Goal: Obtain resource: Download file/media

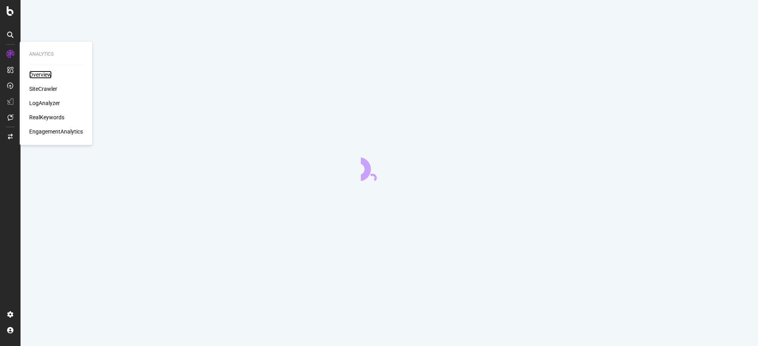
click at [41, 73] on div "Overview" at bounding box center [40, 75] width 22 height 8
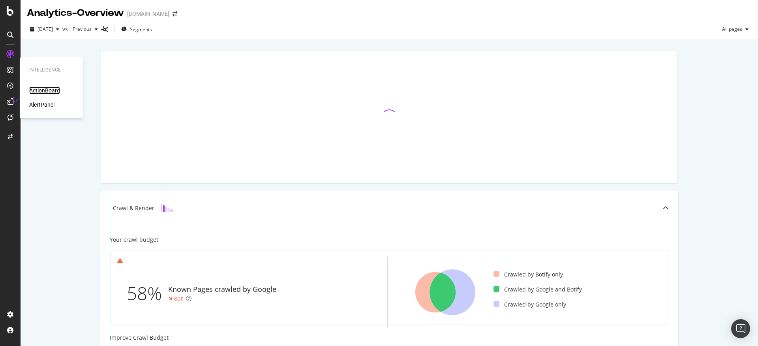
click at [38, 89] on div "ActionBoard" at bounding box center [44, 90] width 31 height 8
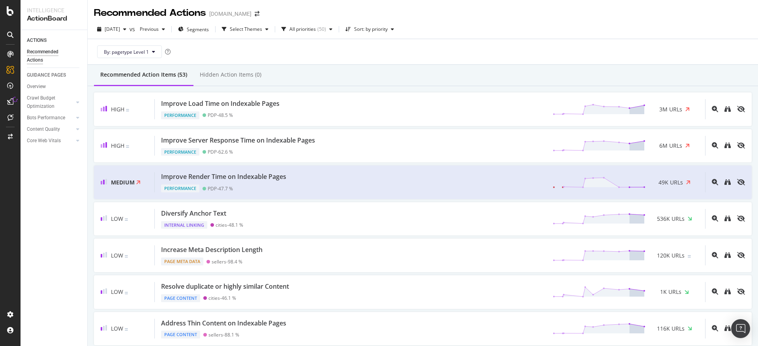
scroll to position [223, 0]
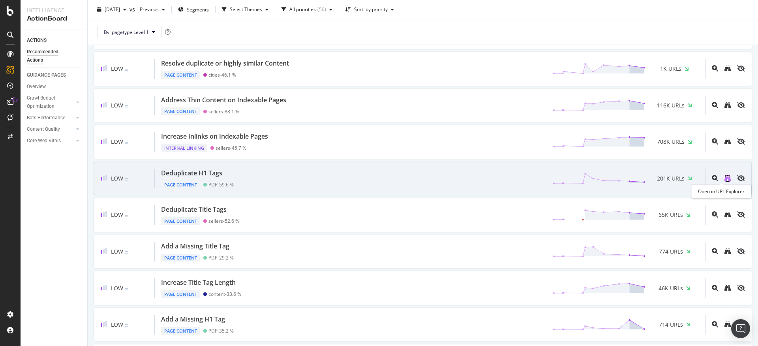
click at [724, 176] on icon "binoculars" at bounding box center [727, 178] width 6 height 6
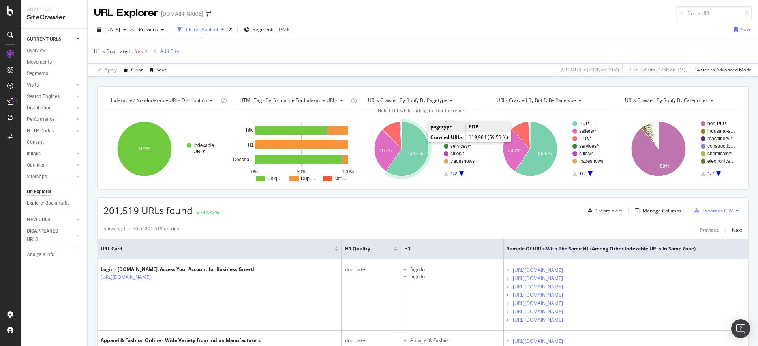
click at [417, 141] on icon "A chart." at bounding box center [407, 149] width 43 height 54
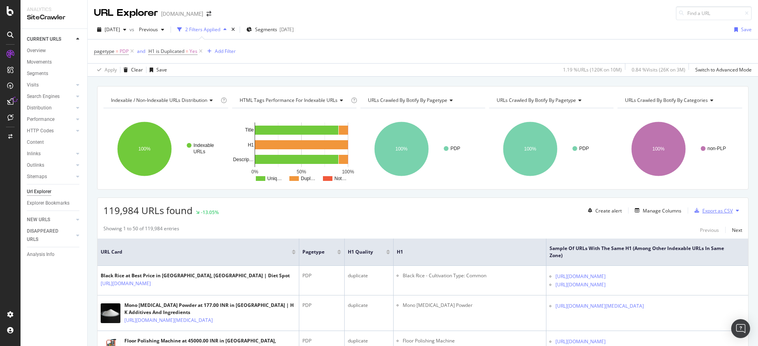
click at [719, 207] on div "Export as CSV" at bounding box center [717, 210] width 30 height 7
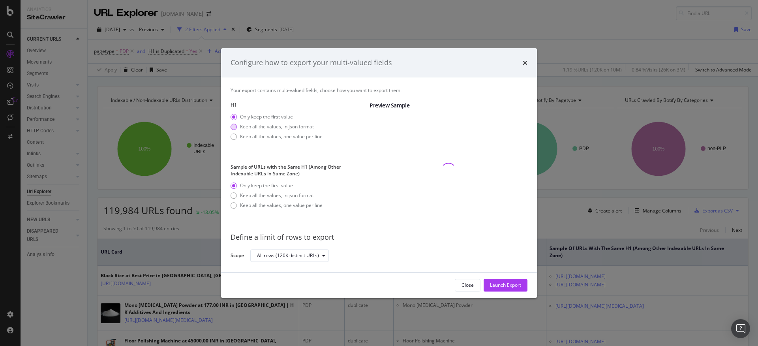
click at [234, 128] on div "Keep all the values, in json format" at bounding box center [233, 127] width 6 height 6
click at [235, 196] on div "Keep all the values, in json format" at bounding box center [233, 195] width 6 height 6
click at [526, 58] on div "times" at bounding box center [524, 63] width 5 height 10
